Goal: Contribute content

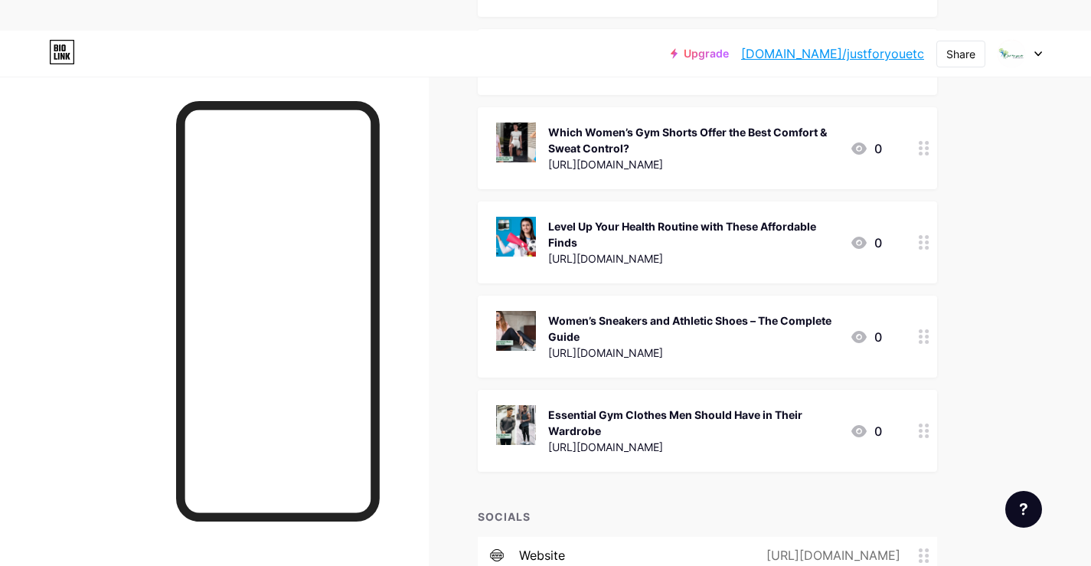
scroll to position [2143, 0]
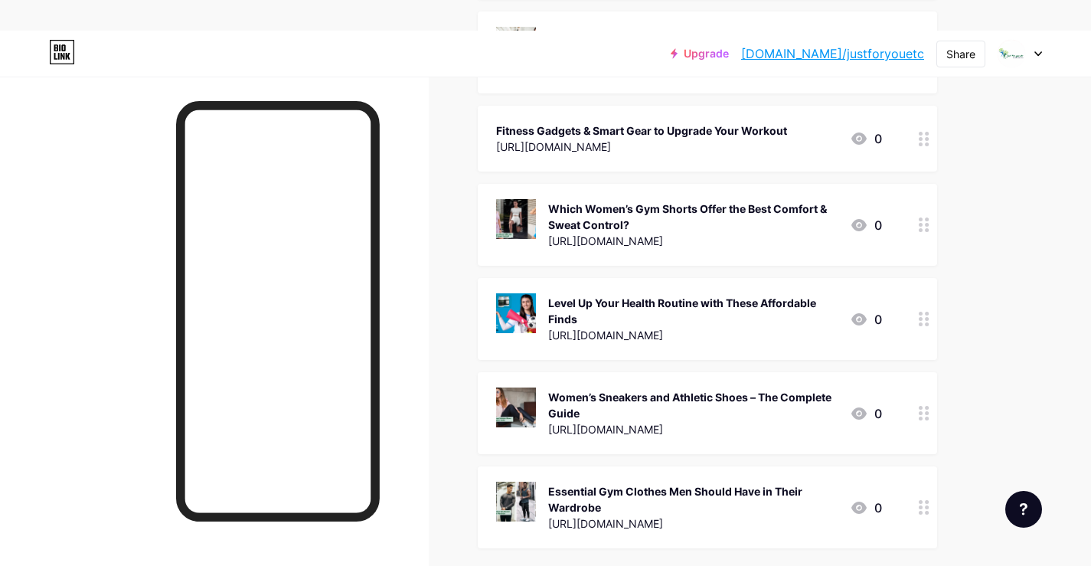
click at [912, 325] on div at bounding box center [924, 319] width 26 height 82
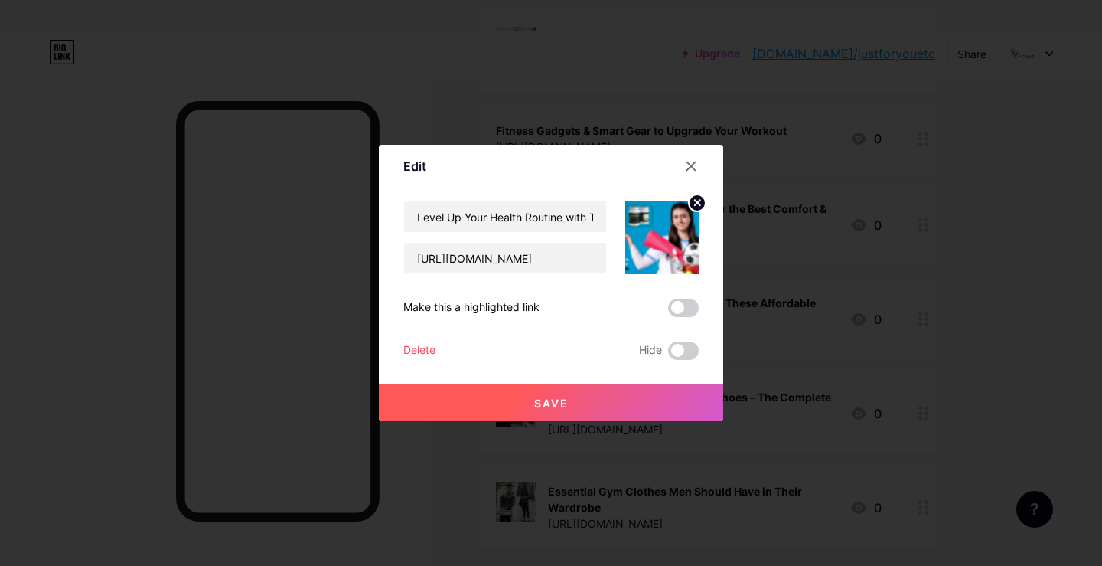
click at [411, 349] on div "Delete" at bounding box center [419, 350] width 32 height 18
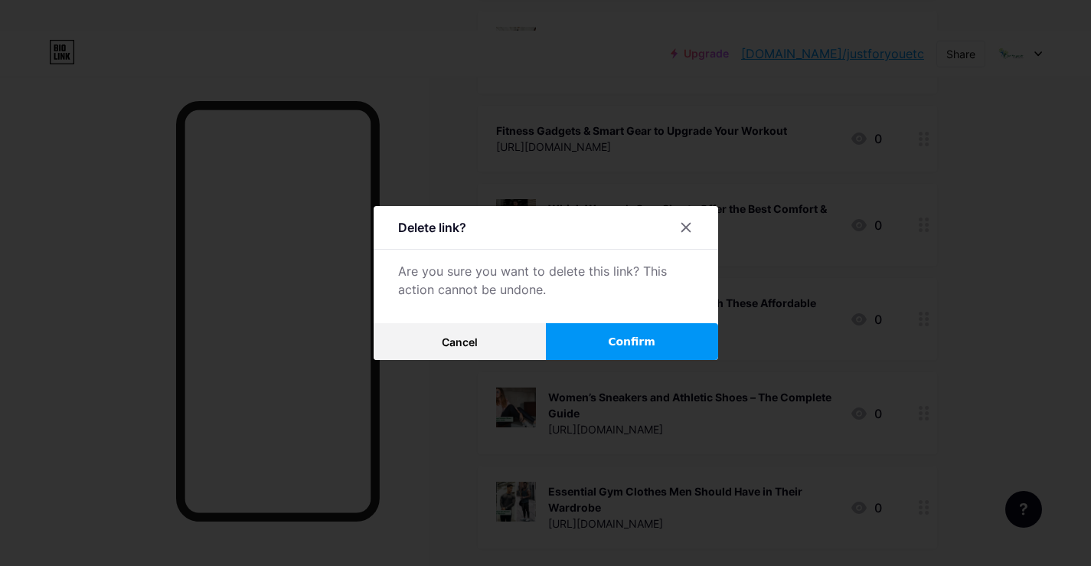
click at [601, 340] on button "Confirm" at bounding box center [632, 341] width 172 height 37
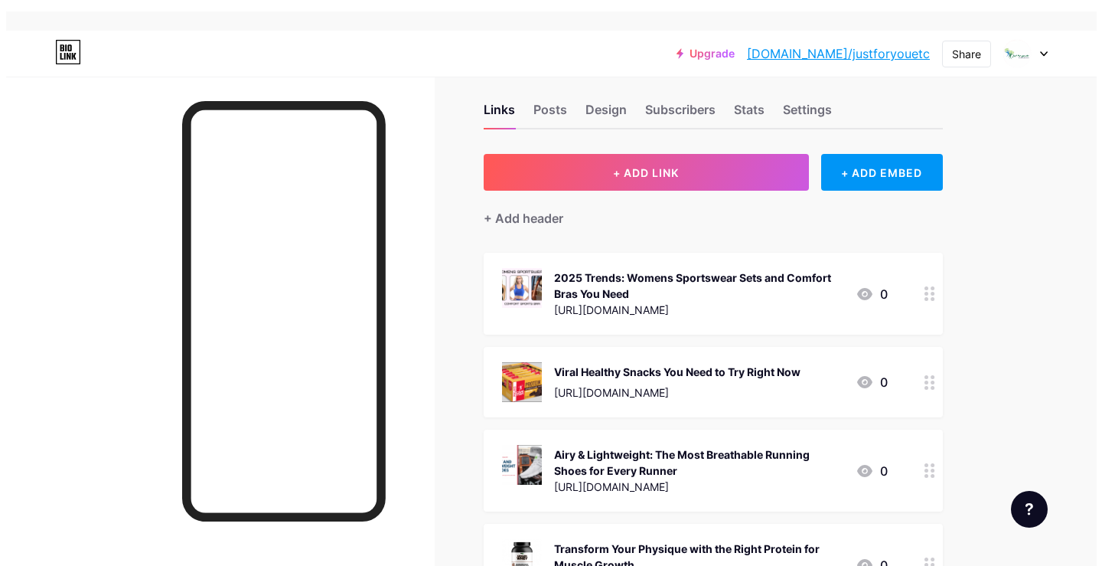
scroll to position [0, 0]
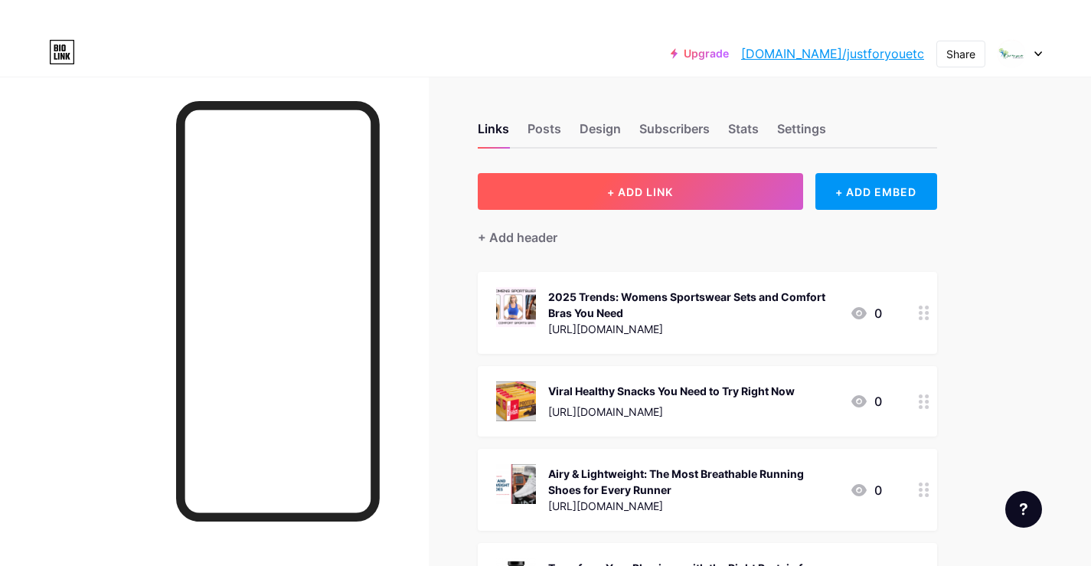
click at [632, 188] on span "+ ADD LINK" at bounding box center [640, 191] width 66 height 13
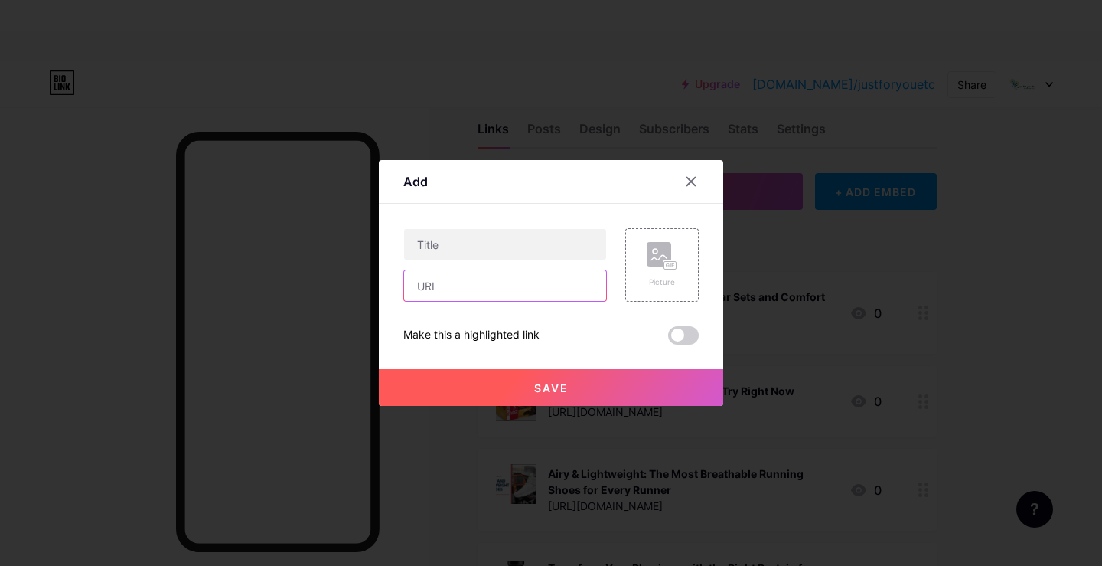
click at [438, 297] on input "text" at bounding box center [505, 285] width 202 height 31
paste input "[URL][DOMAIN_NAME]"
type input "[URL][DOMAIN_NAME]"
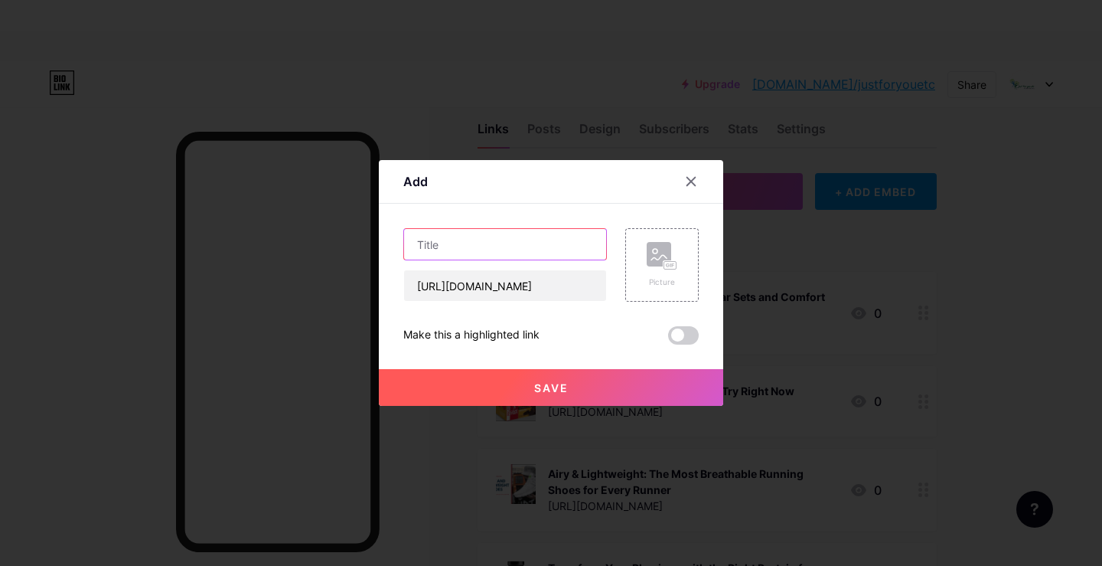
scroll to position [0, 0]
click at [516, 245] on input "text" at bounding box center [505, 244] width 202 height 31
click at [504, 253] on input "text" at bounding box center [505, 244] width 202 height 31
paste input "Level Up Your Health Routine with These Affordable Finds"
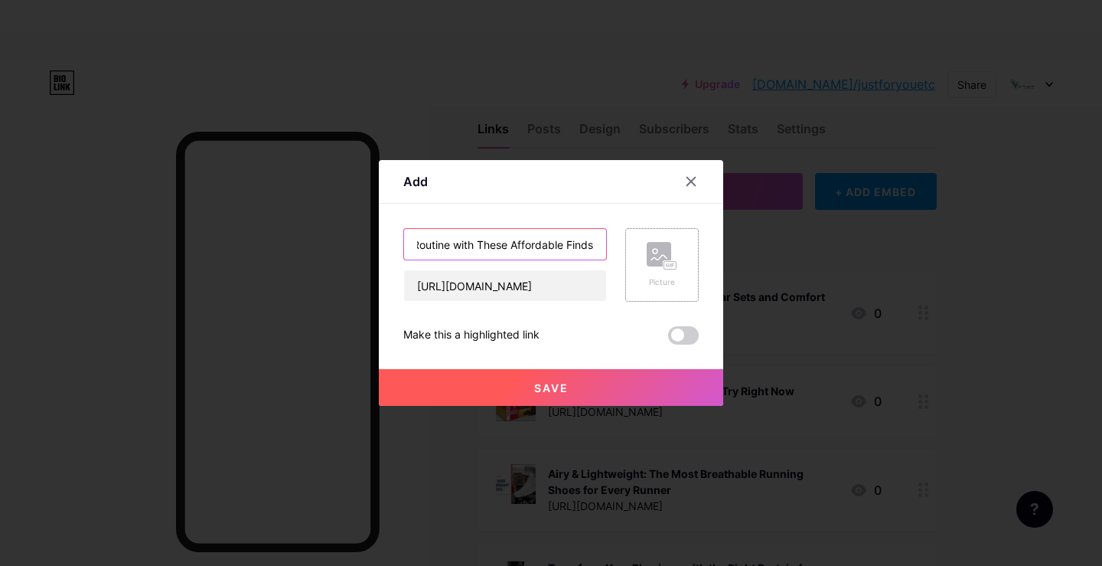
type input "Level Up Your Health Routine with These Affordable Finds"
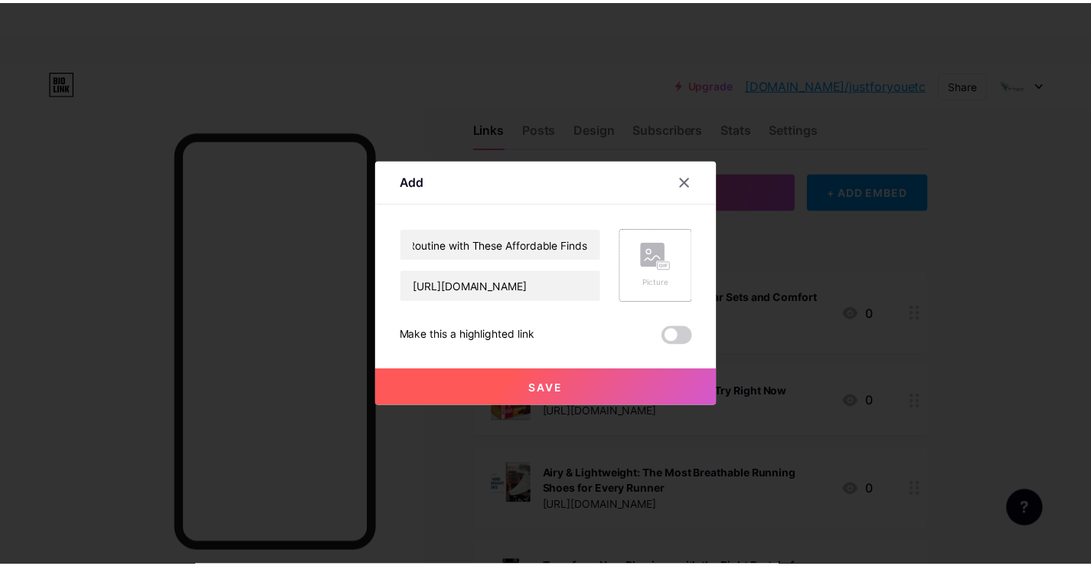
scroll to position [0, 0]
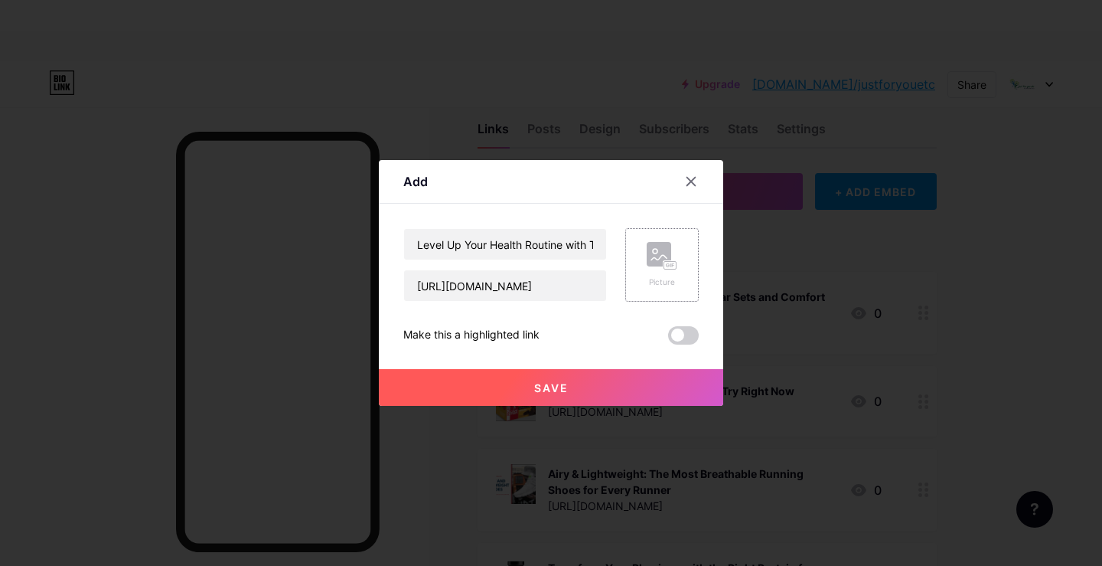
click at [660, 266] on rect at bounding box center [659, 254] width 24 height 24
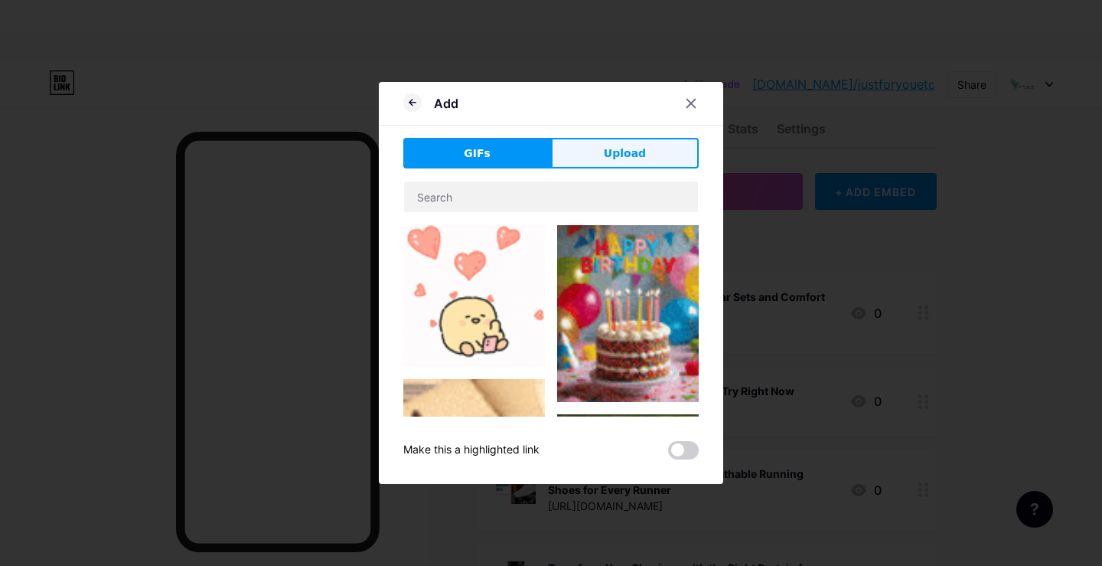
click at [612, 155] on span "Upload" at bounding box center [625, 153] width 42 height 16
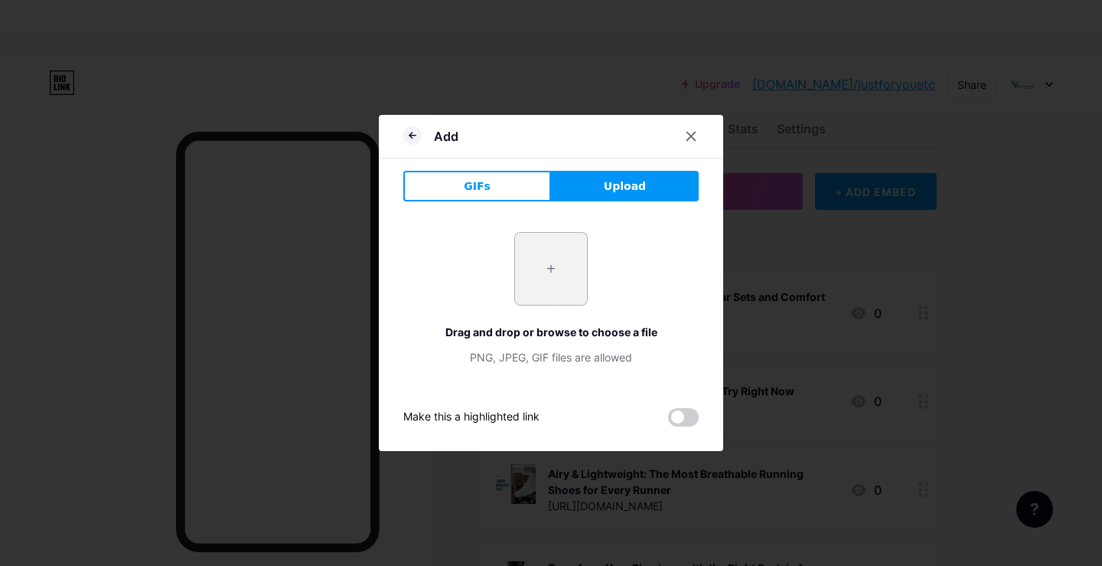
click at [562, 274] on input "file" at bounding box center [551, 269] width 72 height 72
type input "C:\fakepath\Just For You banner_[DATE].png"
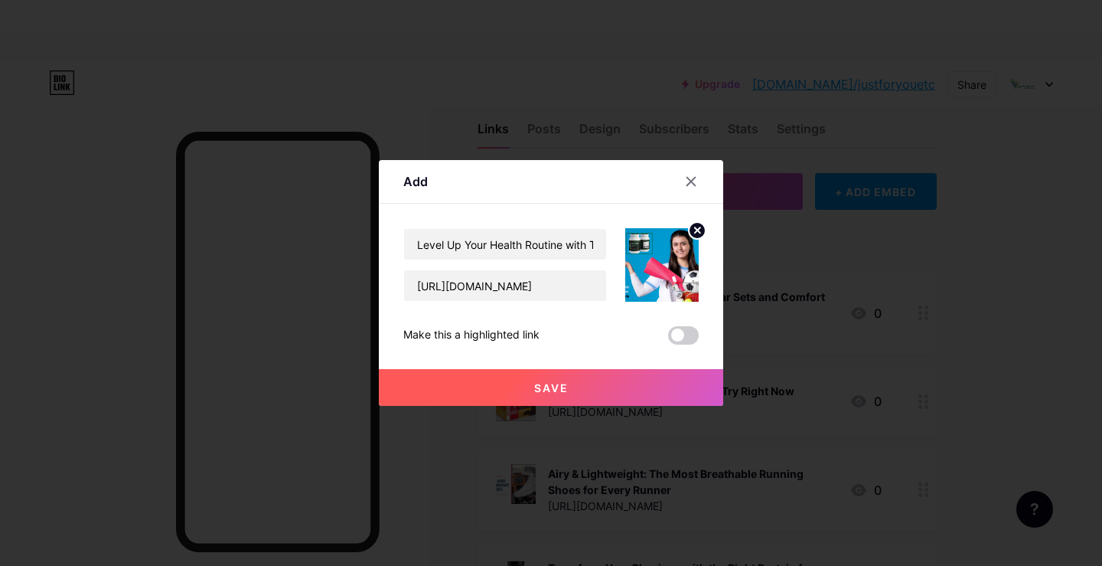
click at [540, 390] on span "Save" at bounding box center [551, 387] width 34 height 13
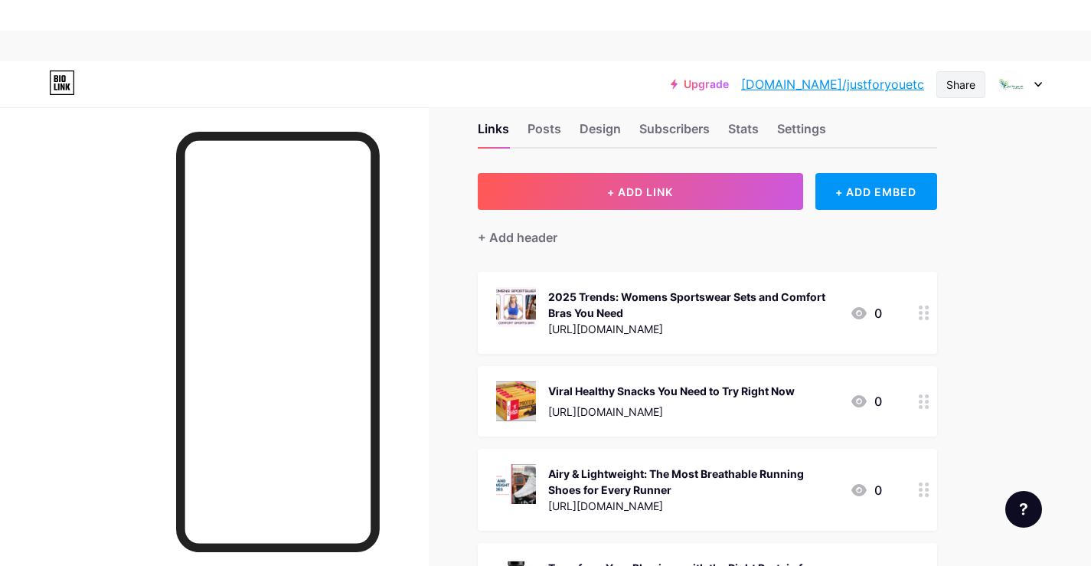
click at [958, 82] on div "Share" at bounding box center [960, 85] width 29 height 16
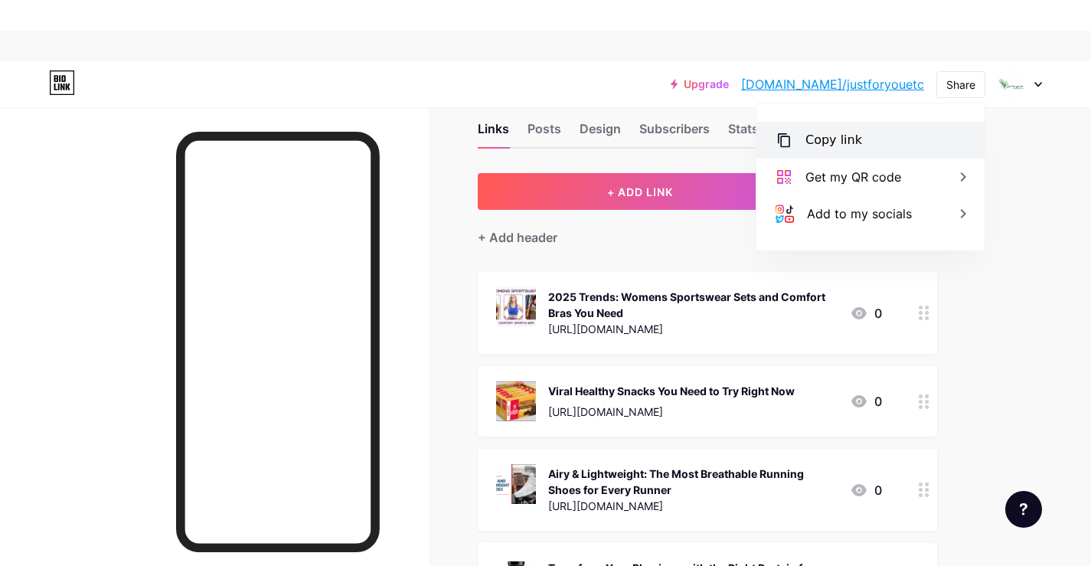
click at [823, 137] on div "Copy link" at bounding box center [833, 140] width 57 height 18
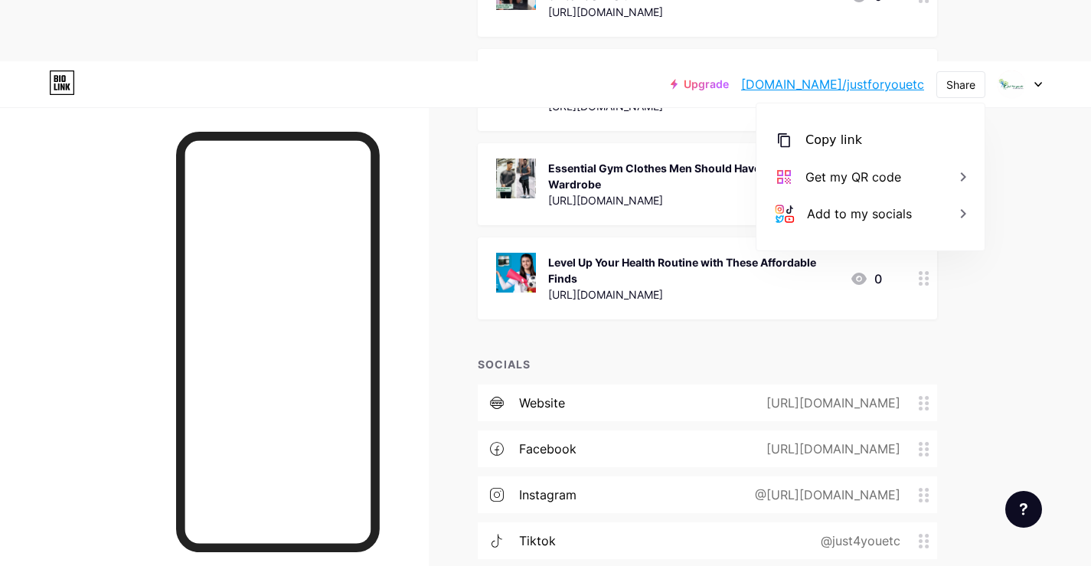
scroll to position [2373, 0]
